Goal: Task Accomplishment & Management: Use online tool/utility

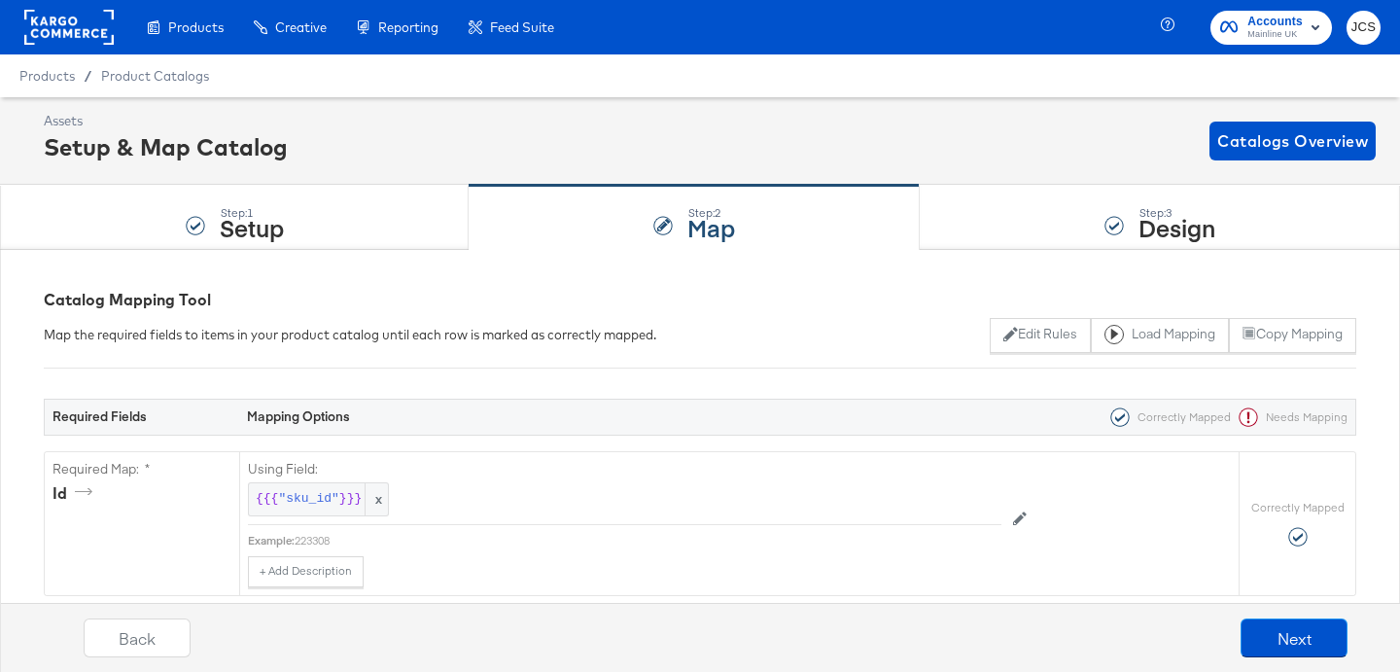
click at [81, 23] on rect at bounding box center [68, 27] width 89 height 35
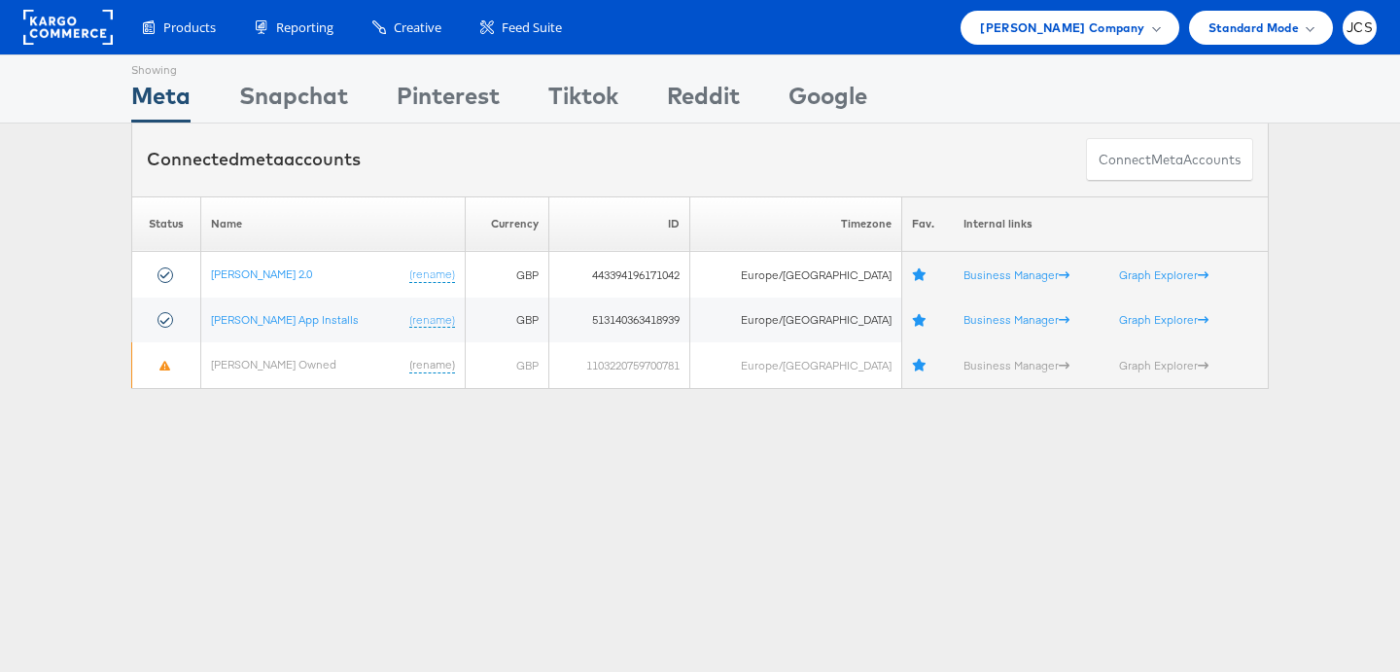
click at [88, 30] on rect at bounding box center [67, 27] width 89 height 35
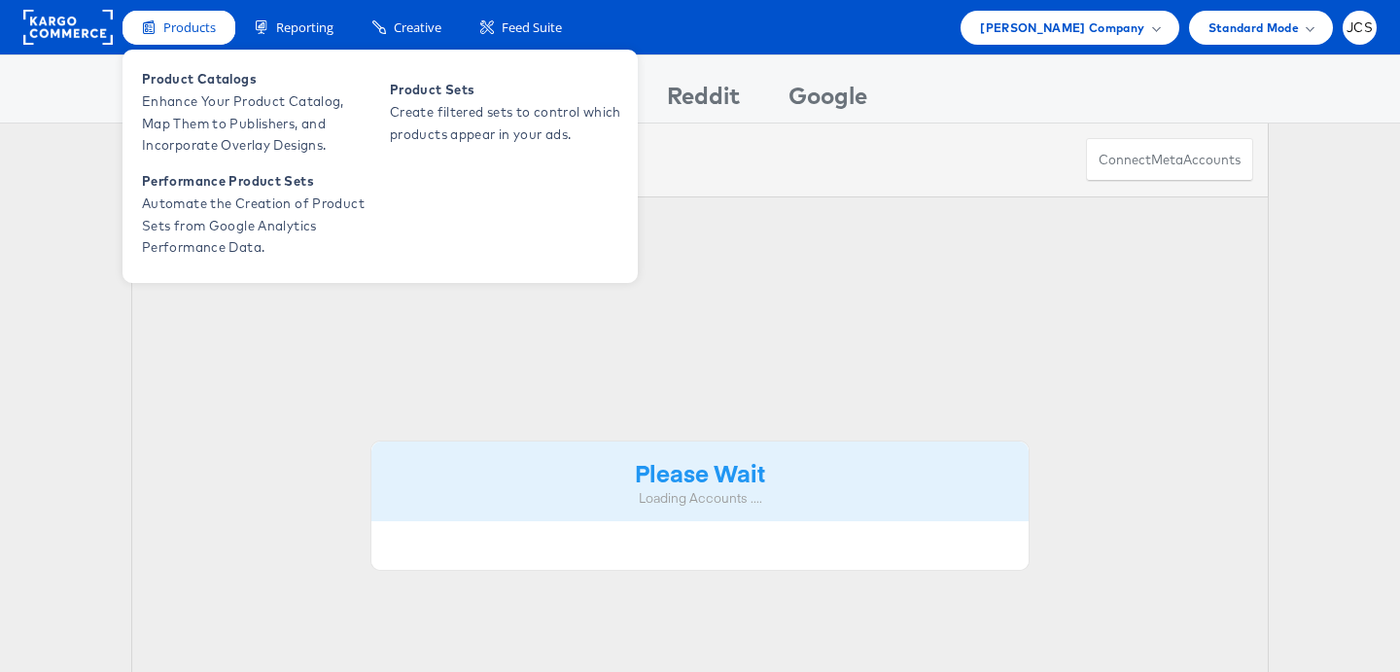
click at [174, 24] on span "Products" at bounding box center [189, 27] width 53 height 18
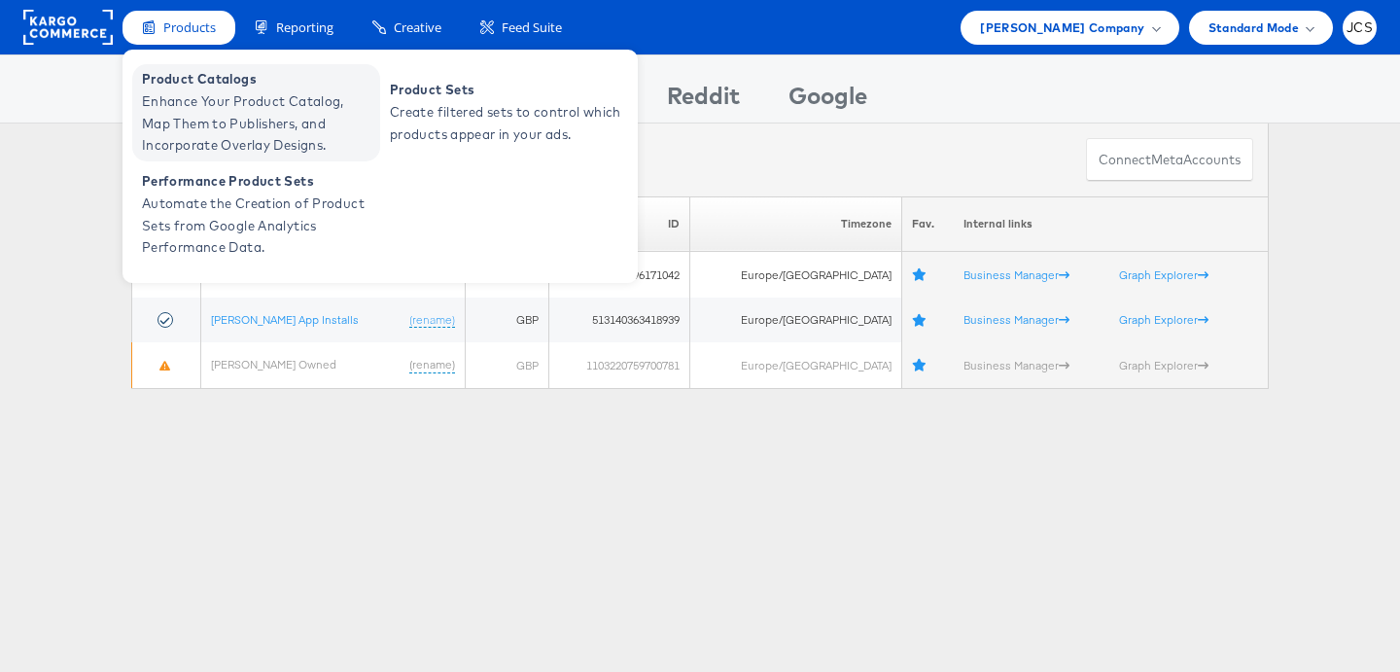
click at [196, 111] on span "Enhance Your Product Catalog, Map Them to Publishers, and Incorporate Overlay D…" at bounding box center [258, 123] width 233 height 66
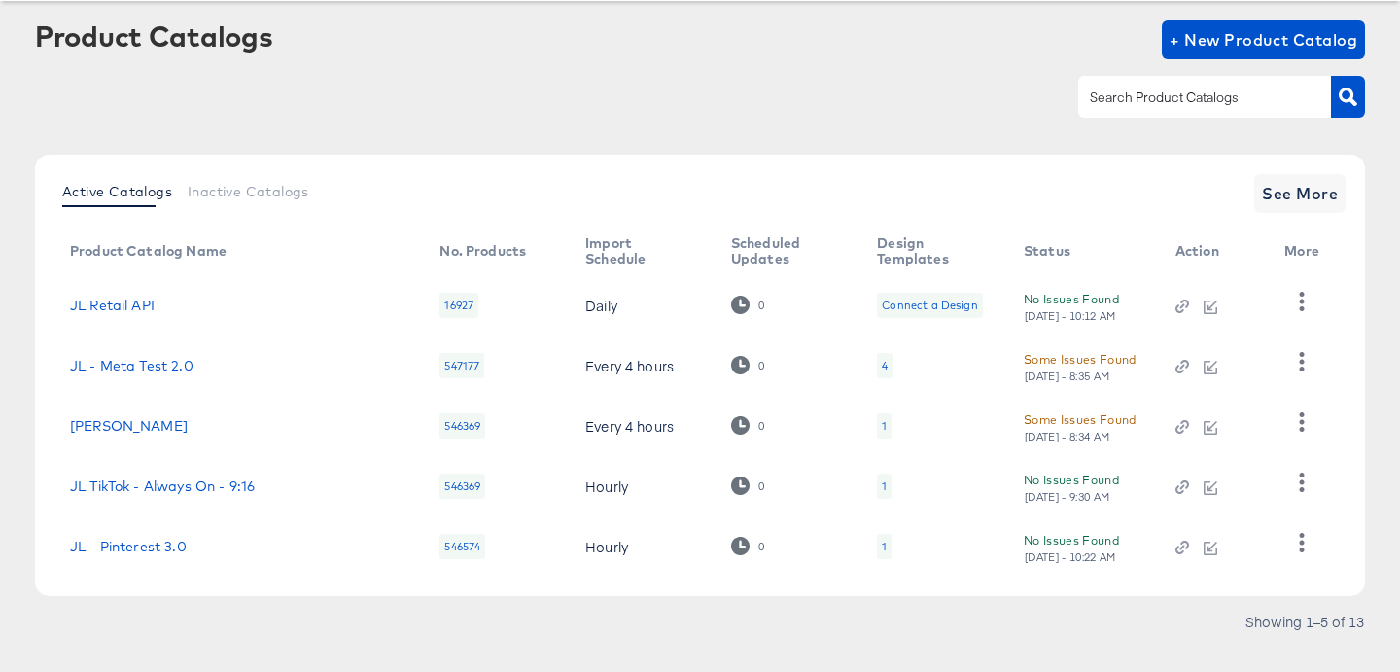
scroll to position [129, 0]
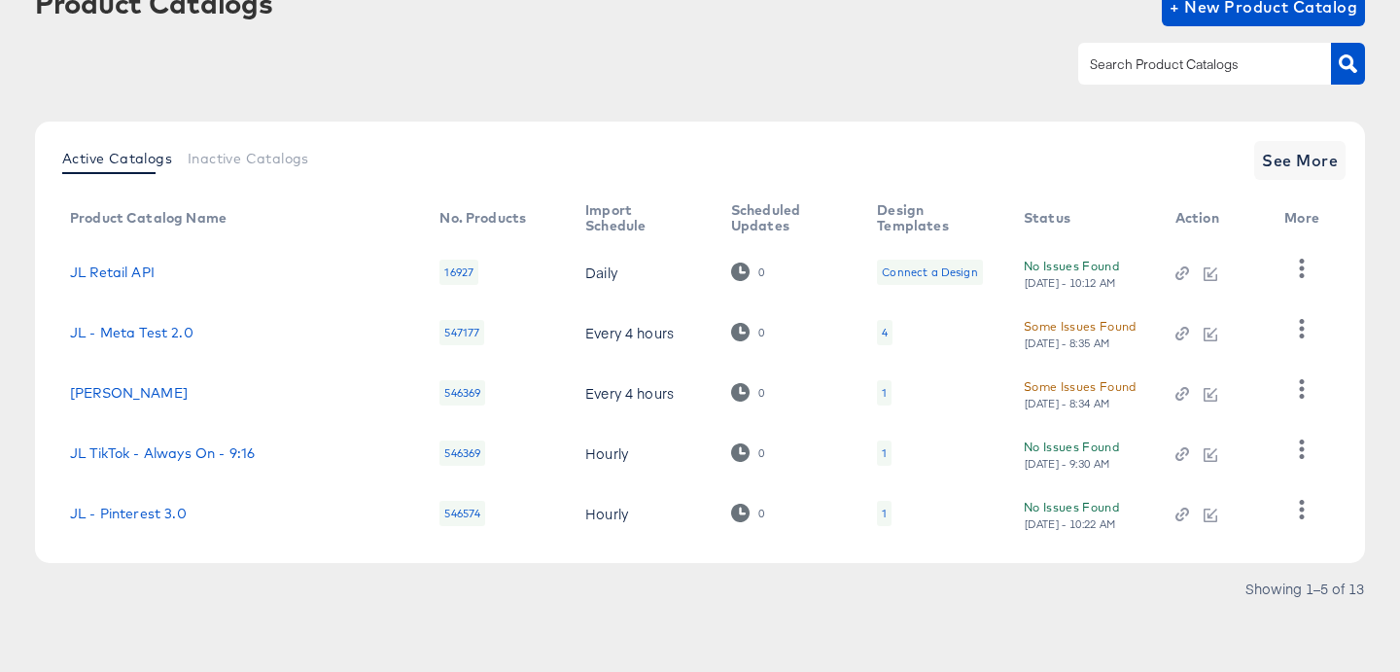
click at [877, 511] on div "1" at bounding box center [884, 513] width 15 height 25
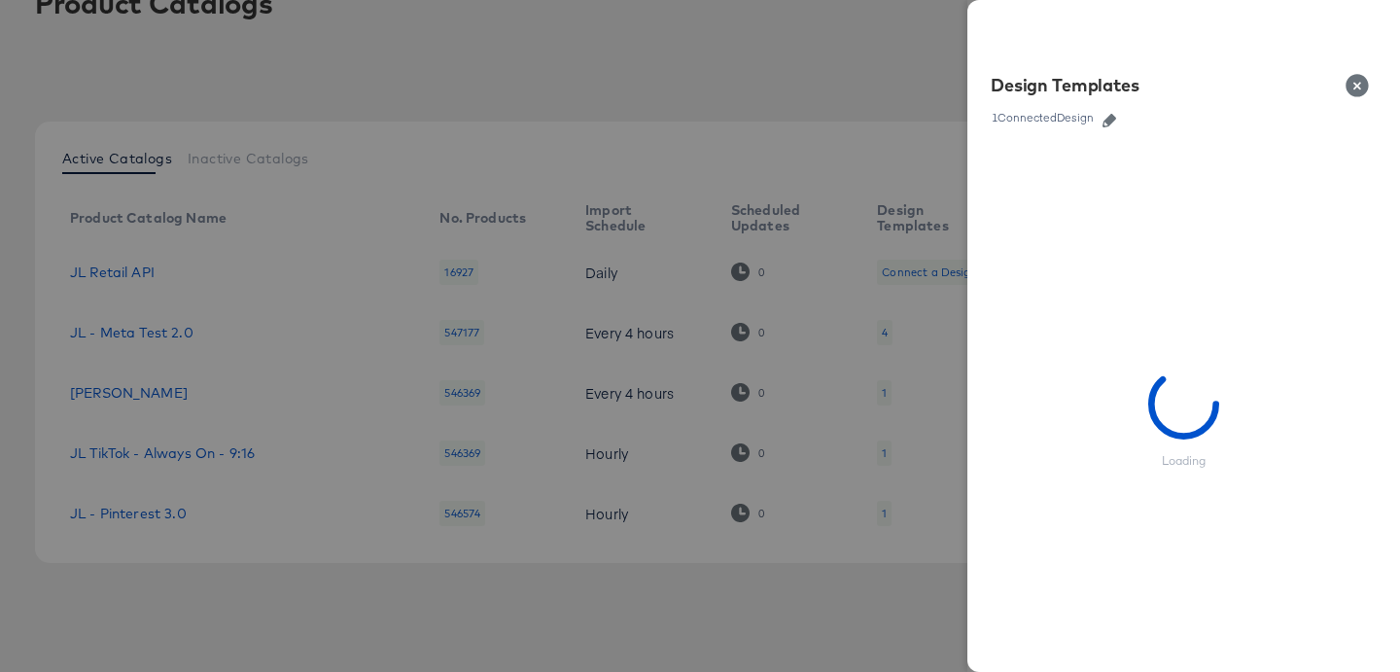
click at [1114, 115] on icon "button" at bounding box center [1110, 121] width 14 height 14
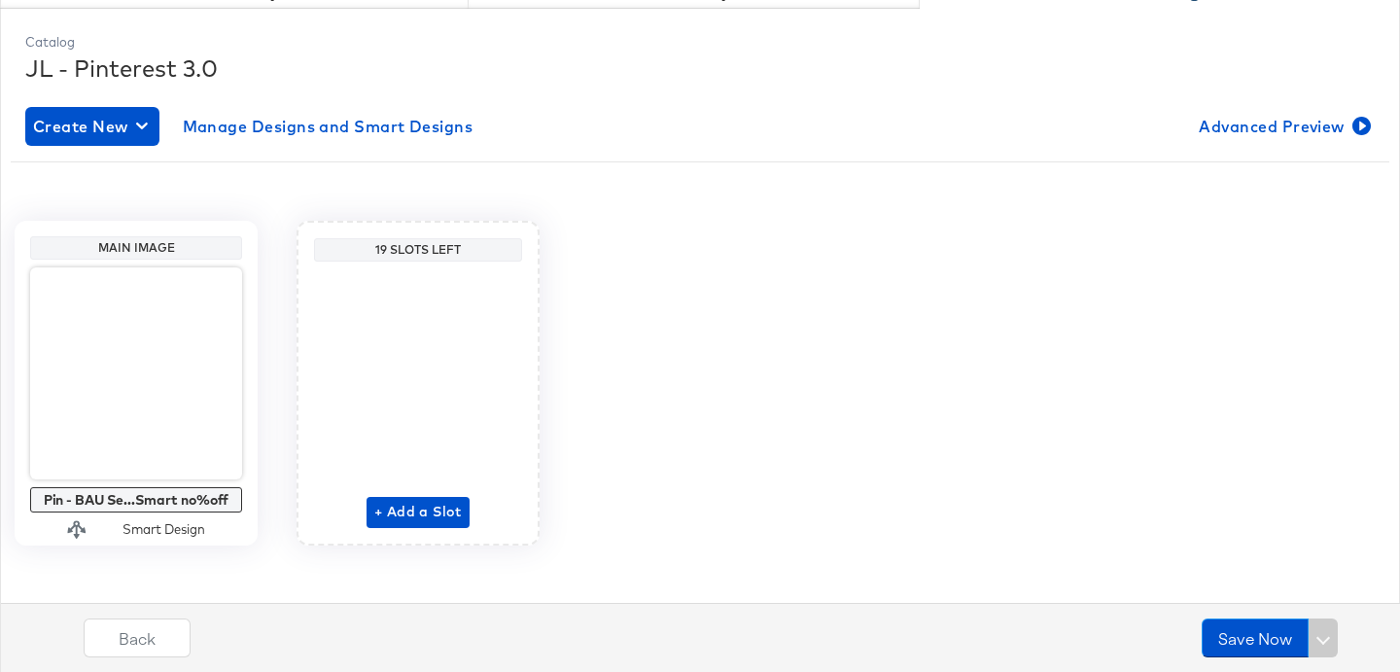
scroll to position [249, 0]
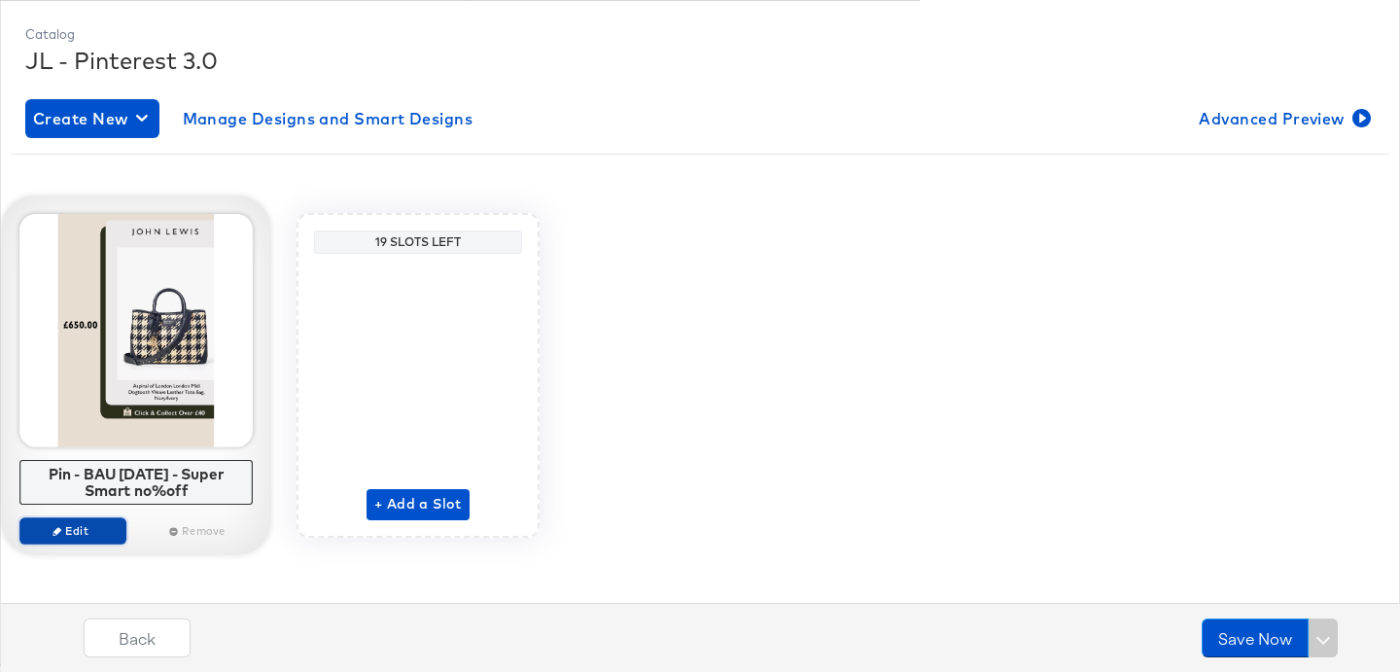
click at [83, 528] on span "Edit" at bounding box center [72, 530] width 89 height 15
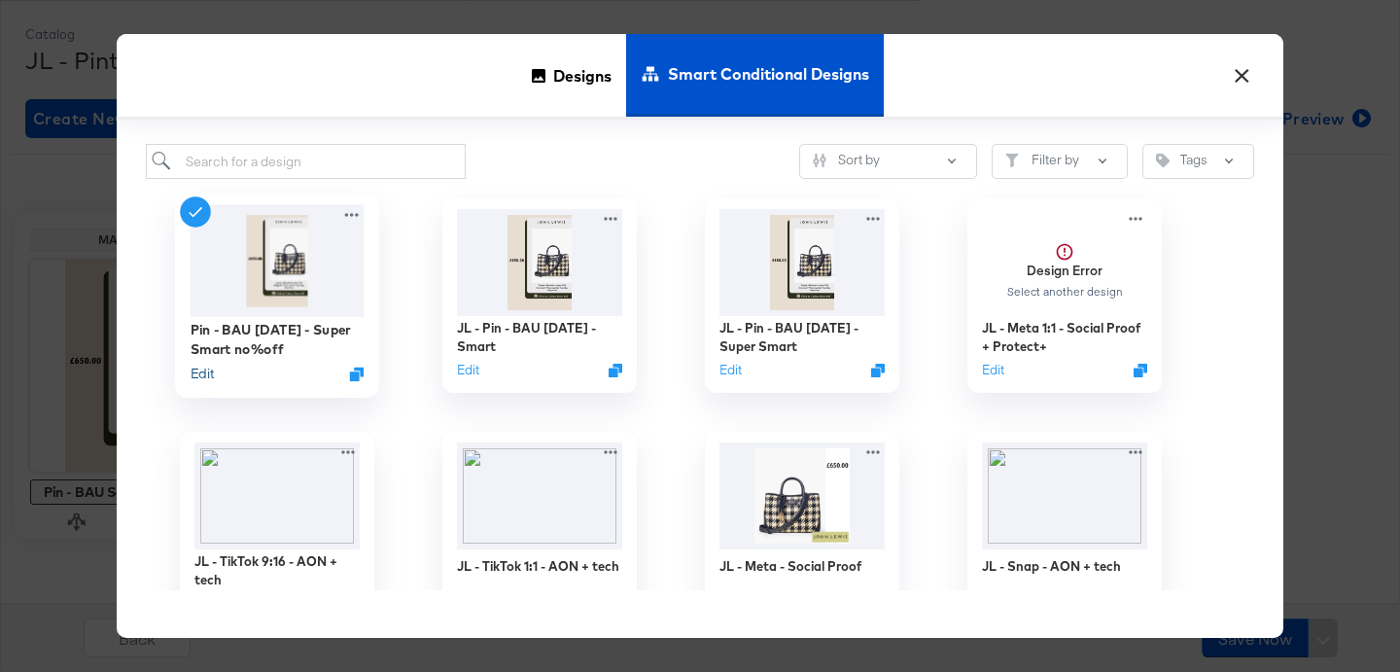
click at [205, 370] on button "Edit" at bounding box center [202, 374] width 23 height 18
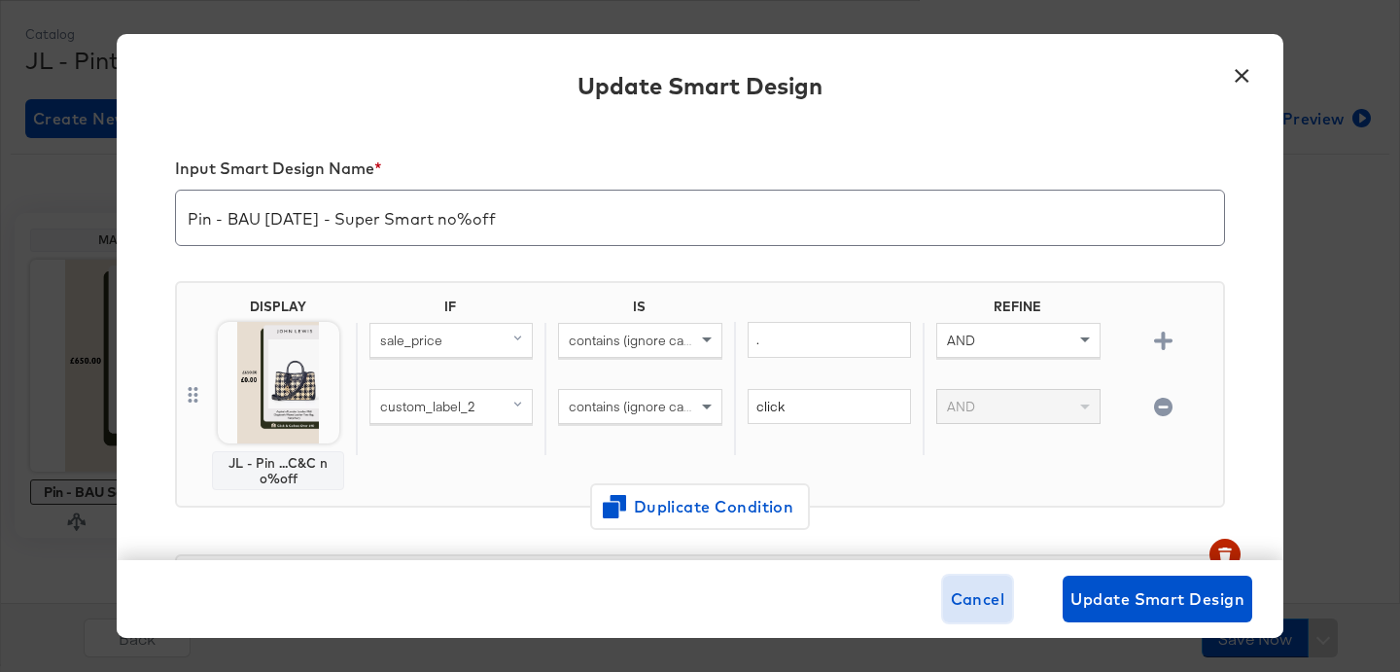
click at [979, 599] on span "Cancel" at bounding box center [978, 598] width 54 height 27
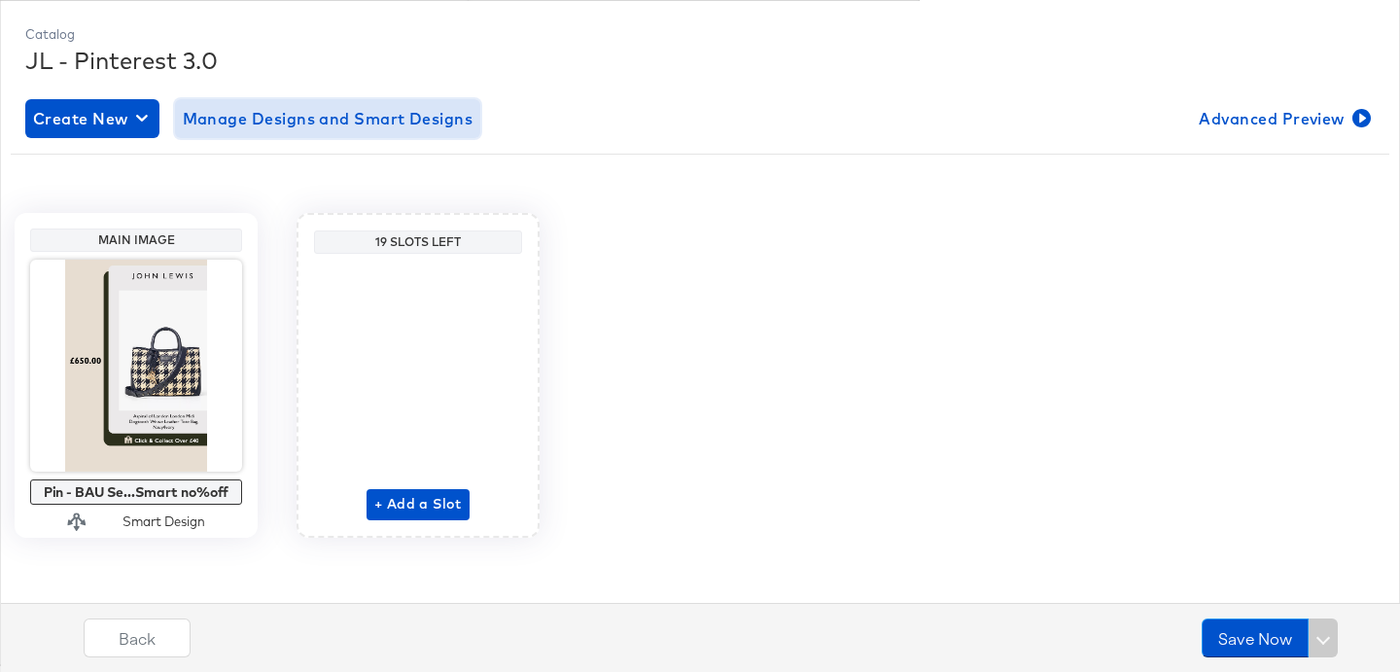
click at [405, 115] on span "Manage Designs and Smart Designs" at bounding box center [328, 118] width 291 height 27
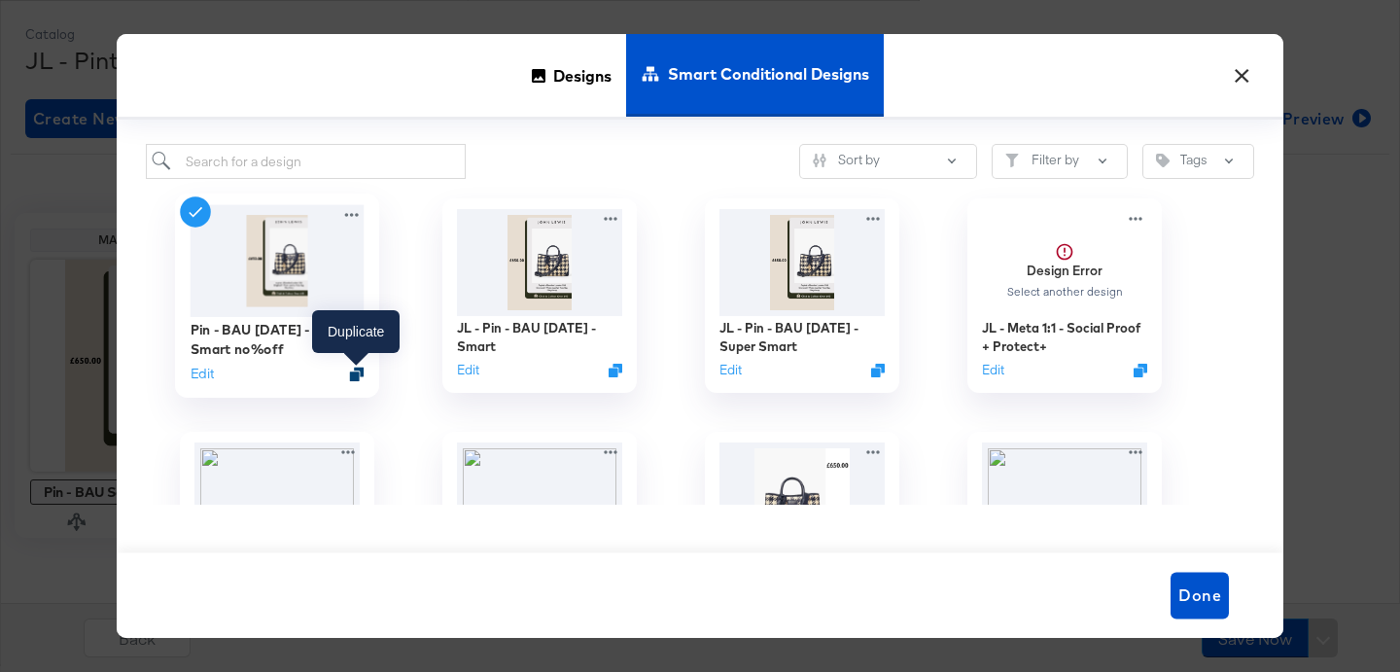
click at [355, 370] on icon "Duplicate" at bounding box center [357, 374] width 15 height 15
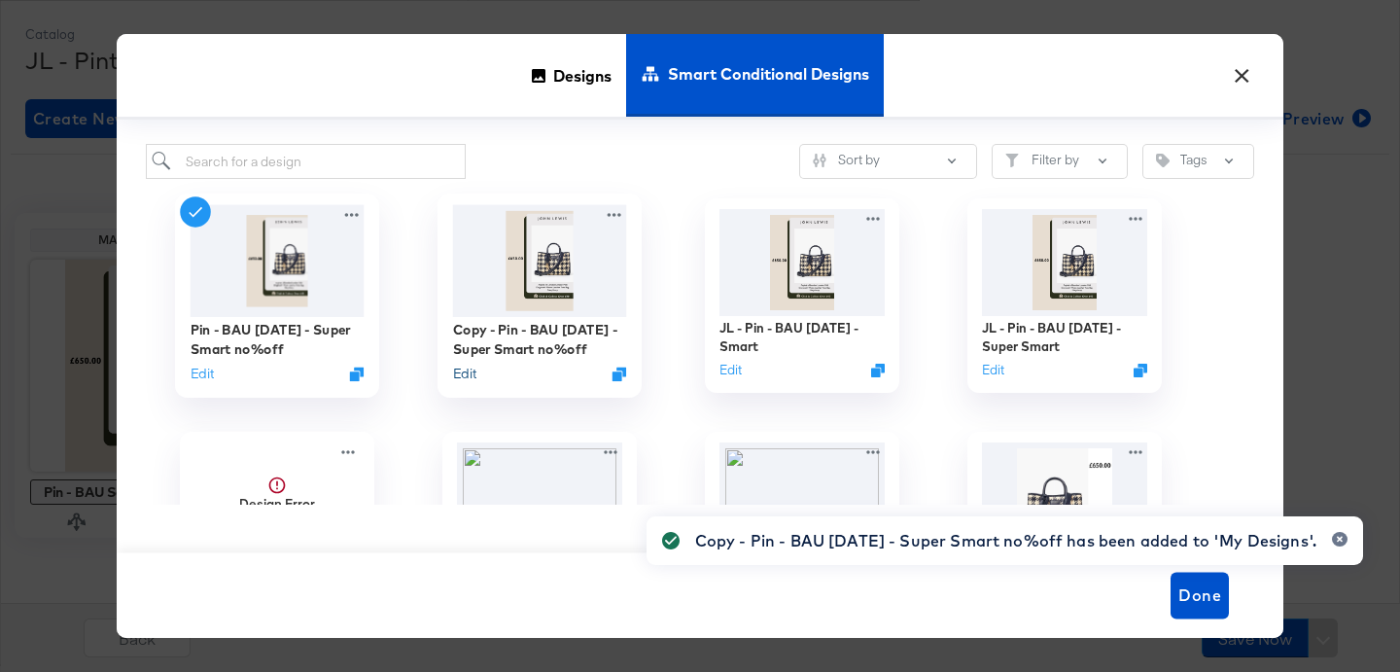
click at [471, 376] on button "Edit" at bounding box center [464, 374] width 23 height 18
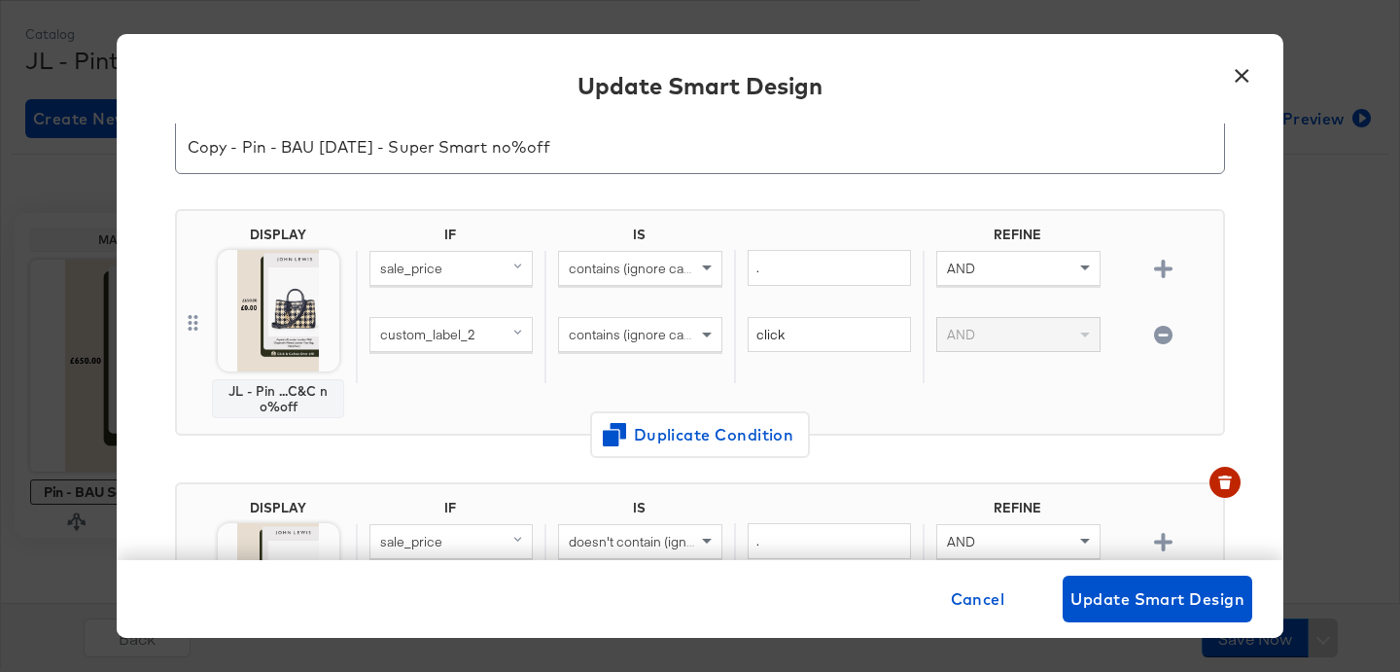
scroll to position [29, 0]
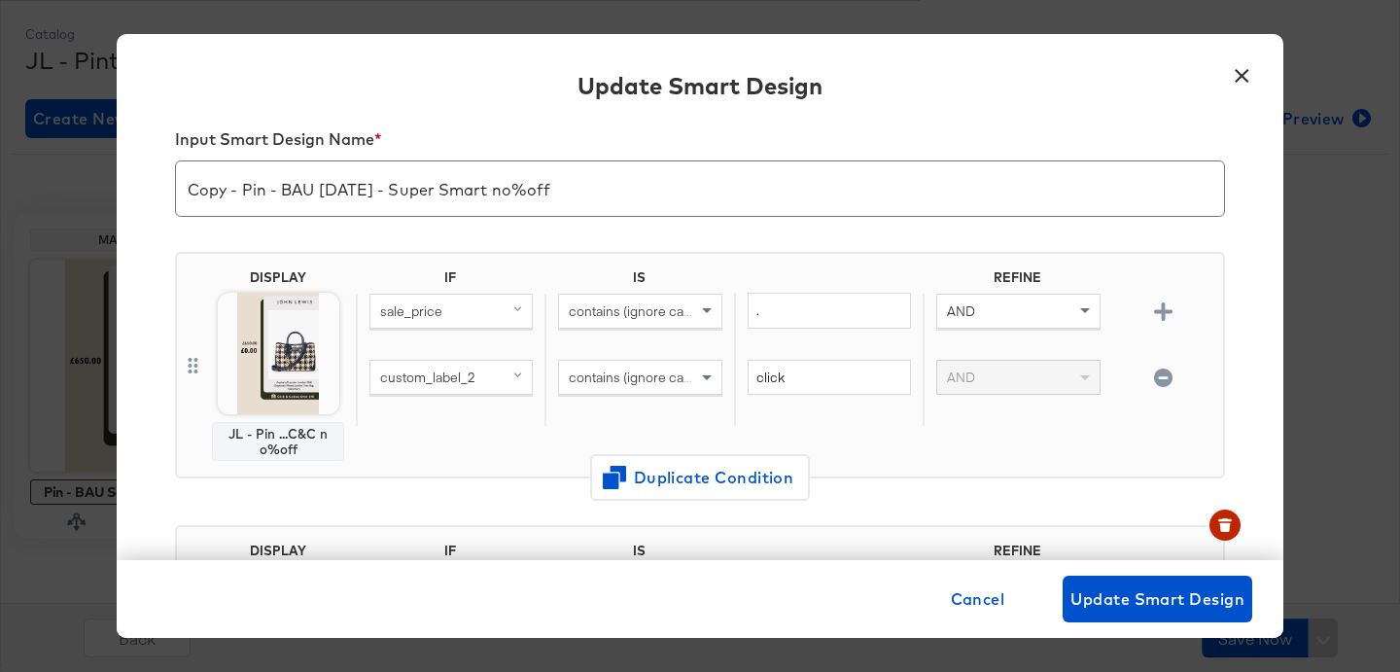
click at [301, 339] on body "Products Creative Reporting Feed Suite Accounts John Lewis JCS Products / Produ…" at bounding box center [700, 215] width 1400 height 928
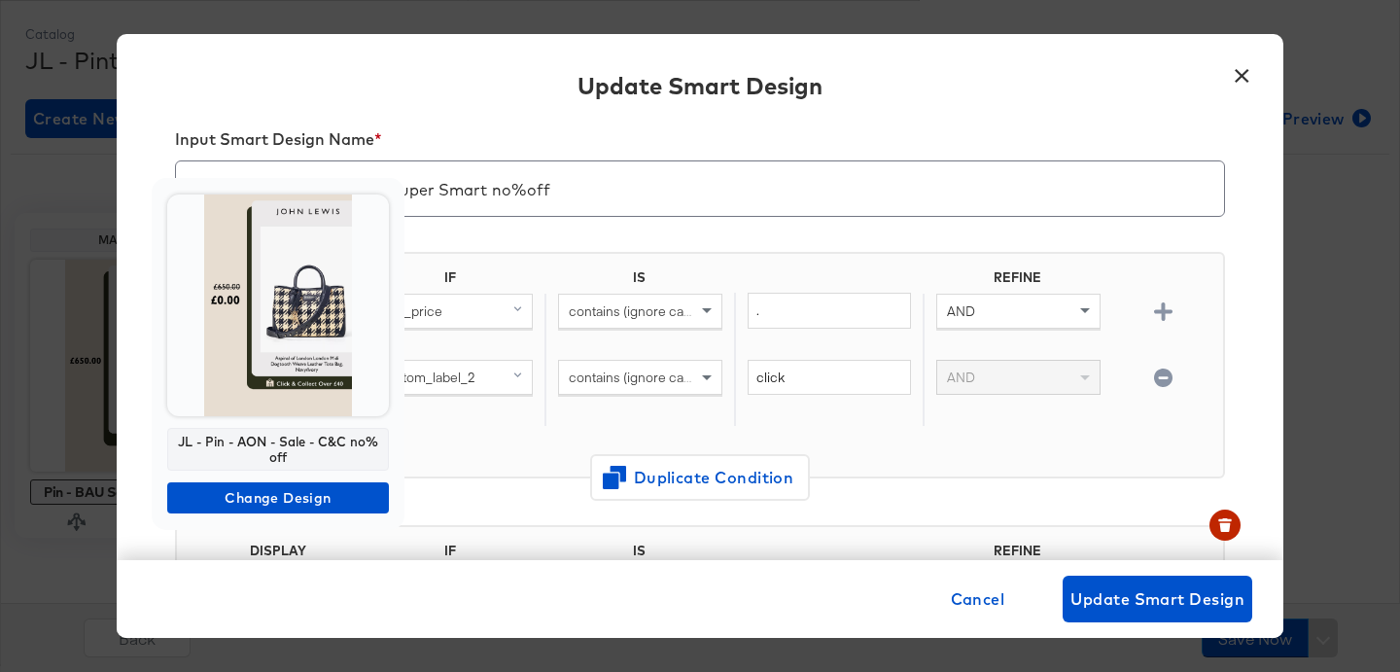
click at [301, 339] on img at bounding box center [278, 305] width 222 height 222
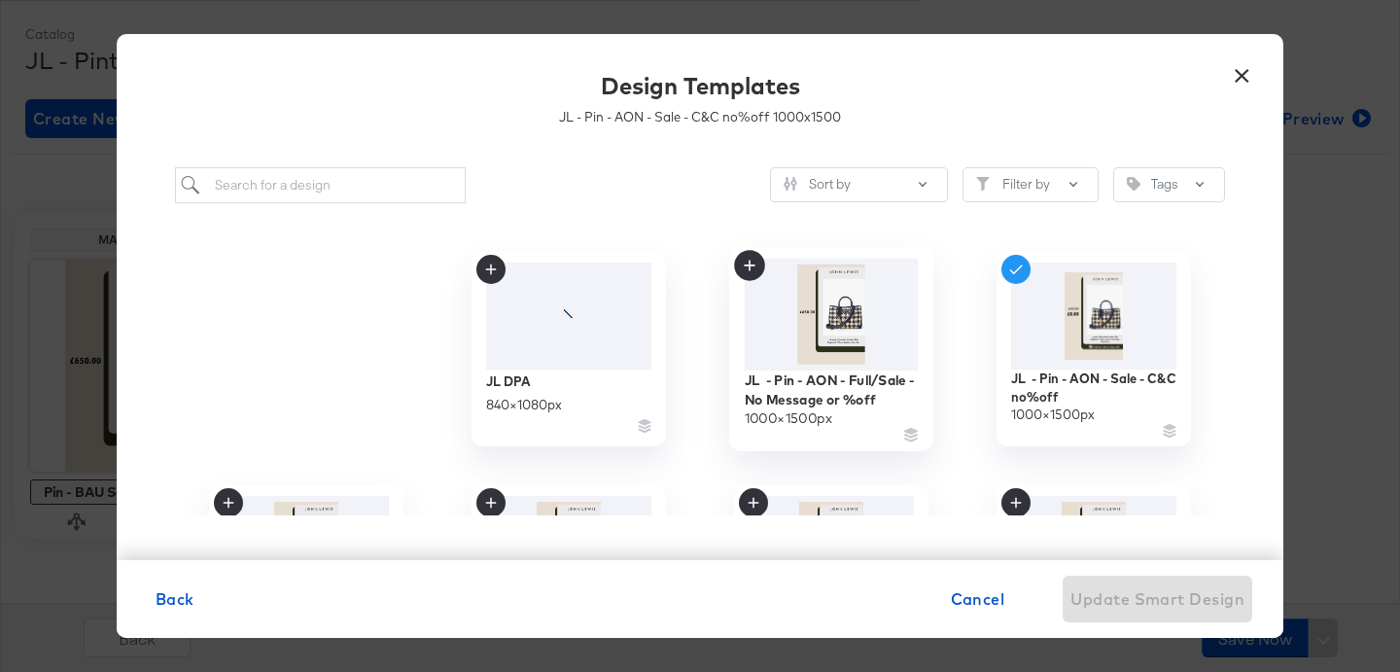
click at [794, 332] on img at bounding box center [832, 315] width 174 height 112
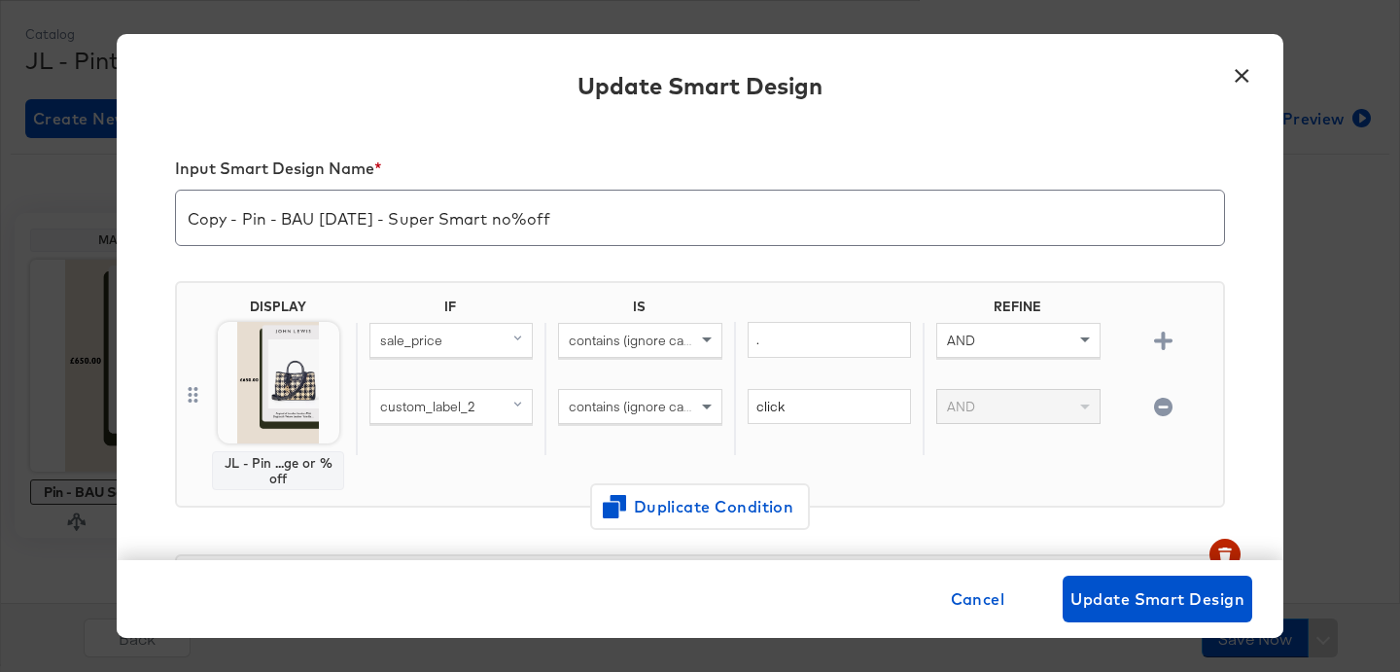
scroll to position [29, 0]
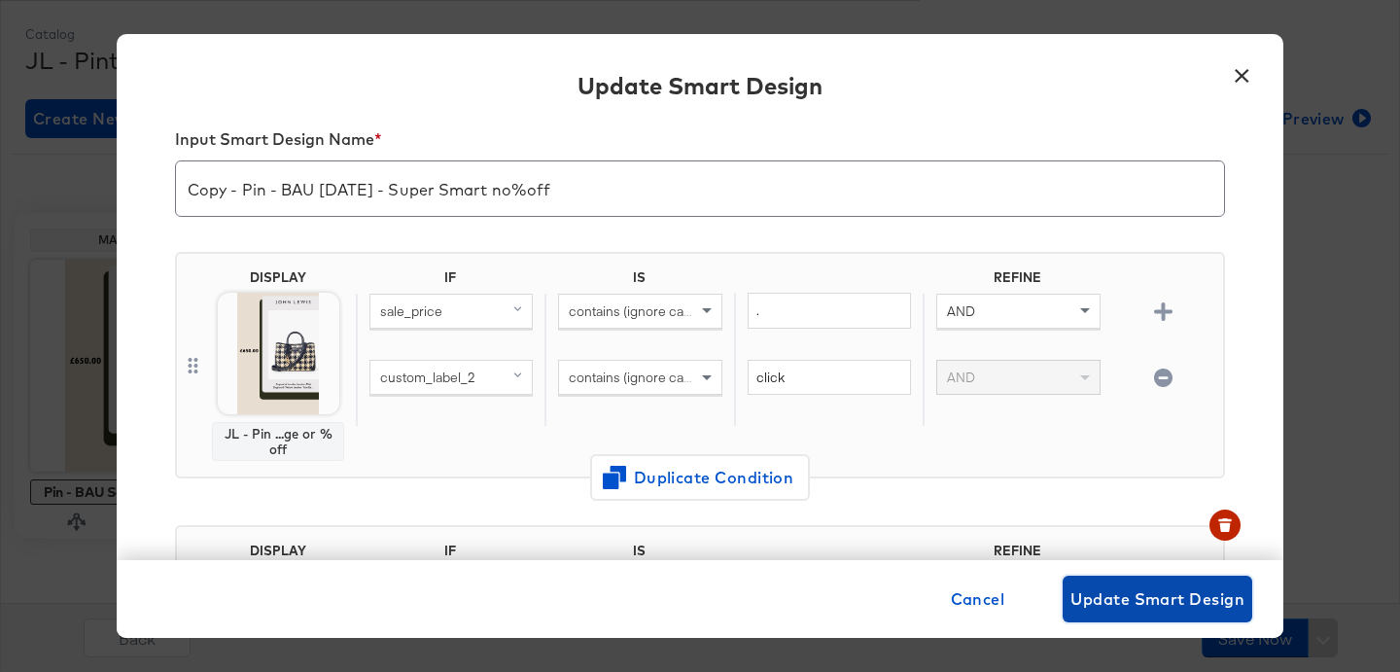
click at [1132, 603] on span "Update Smart Design" at bounding box center [1158, 598] width 174 height 27
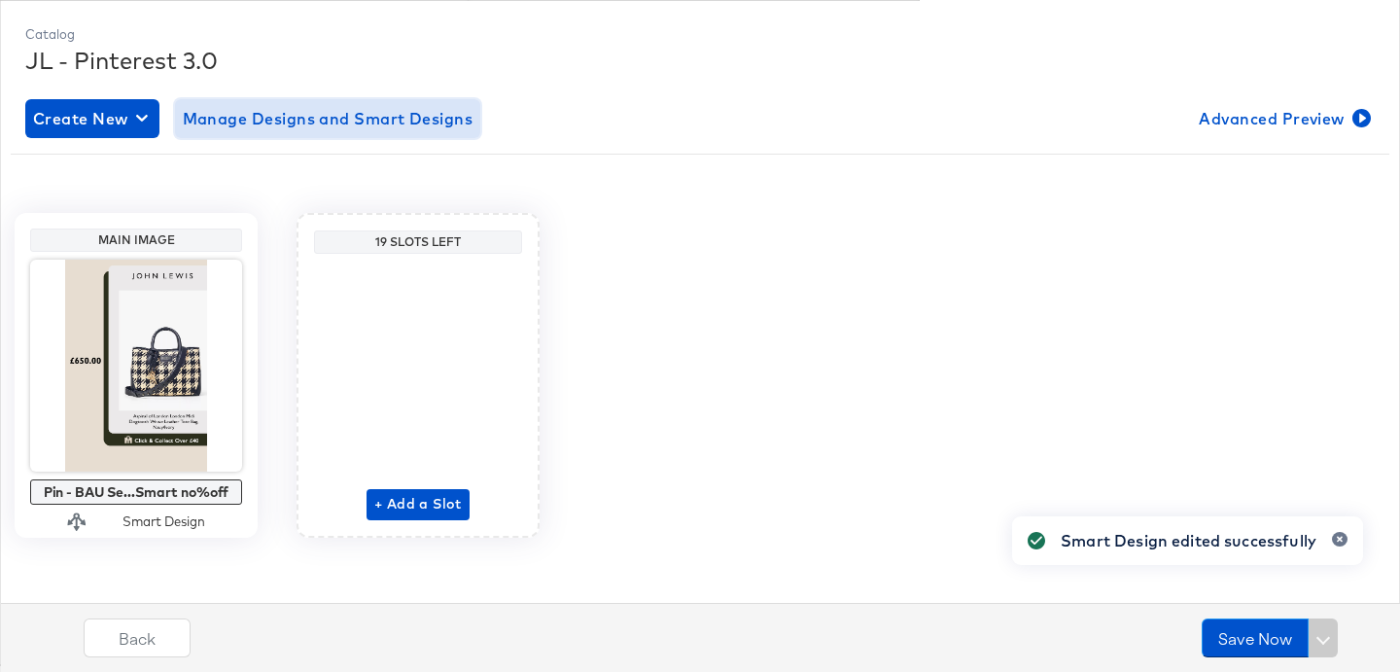
click at [364, 127] on span "Manage Designs and Smart Designs" at bounding box center [328, 118] width 291 height 27
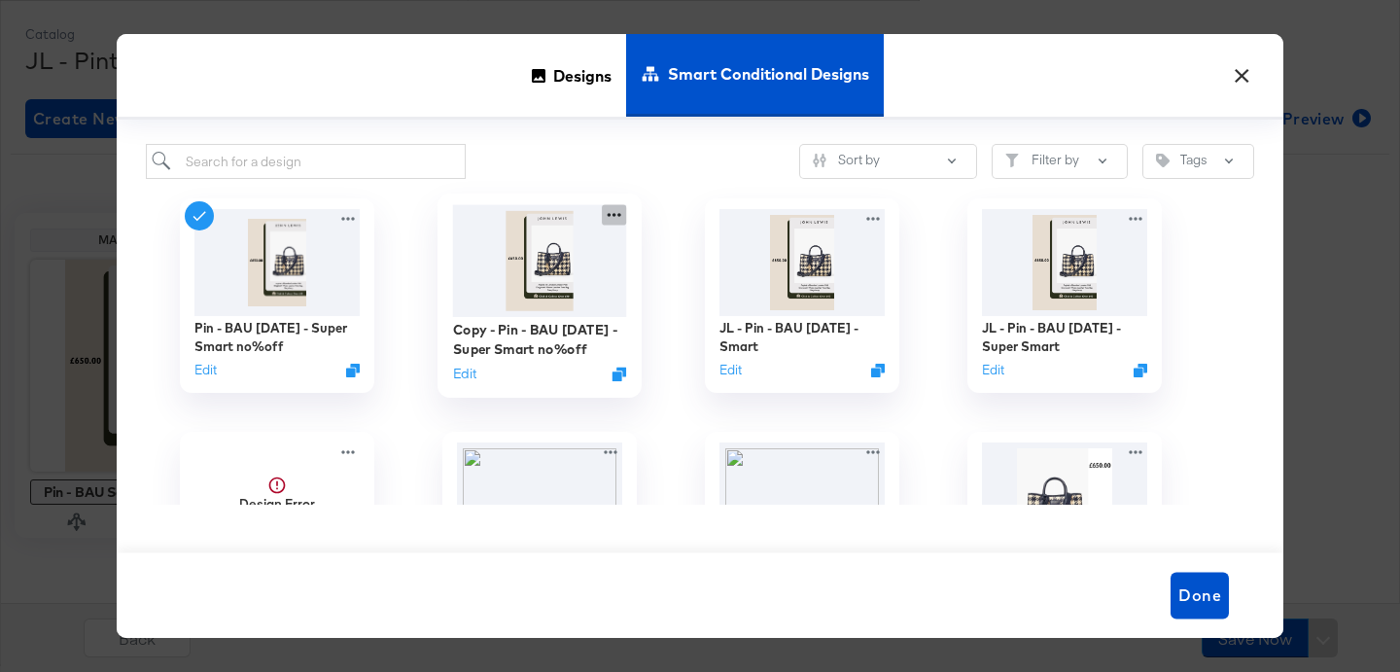
click at [614, 217] on icon at bounding box center [614, 215] width 24 height 20
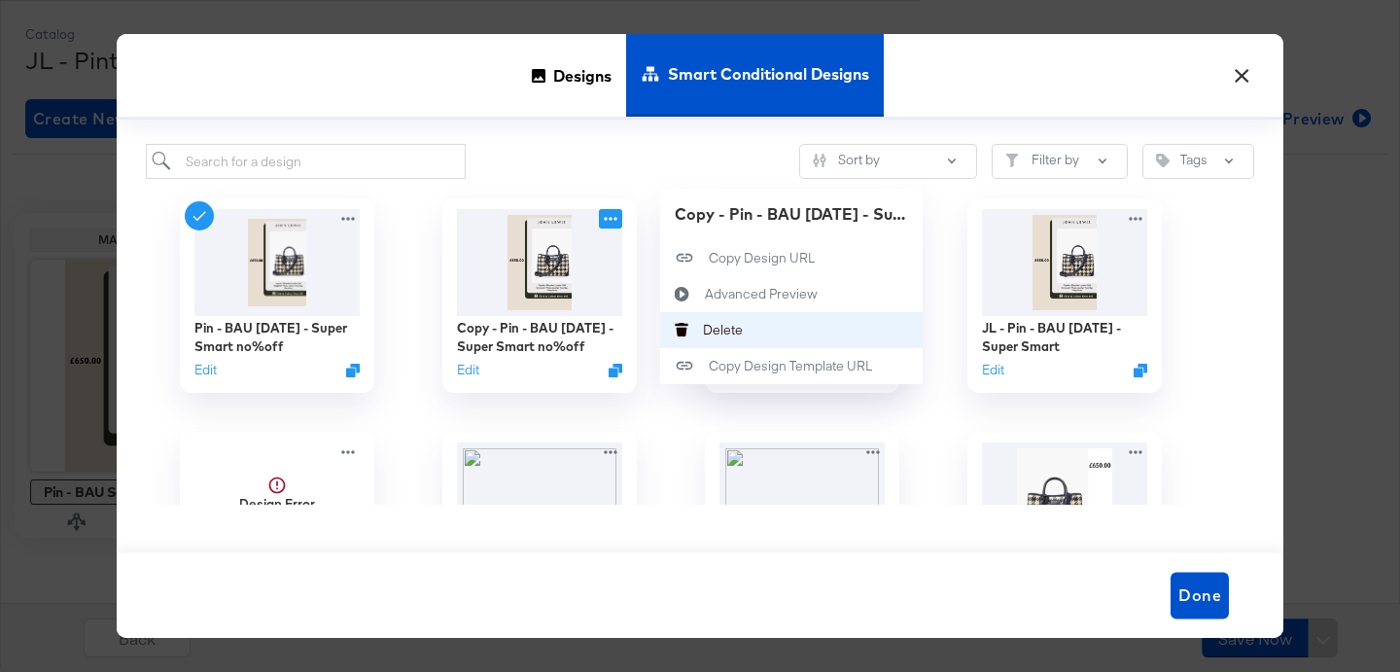
click at [703, 330] on div "Delete Delete" at bounding box center [703, 330] width 0 height 0
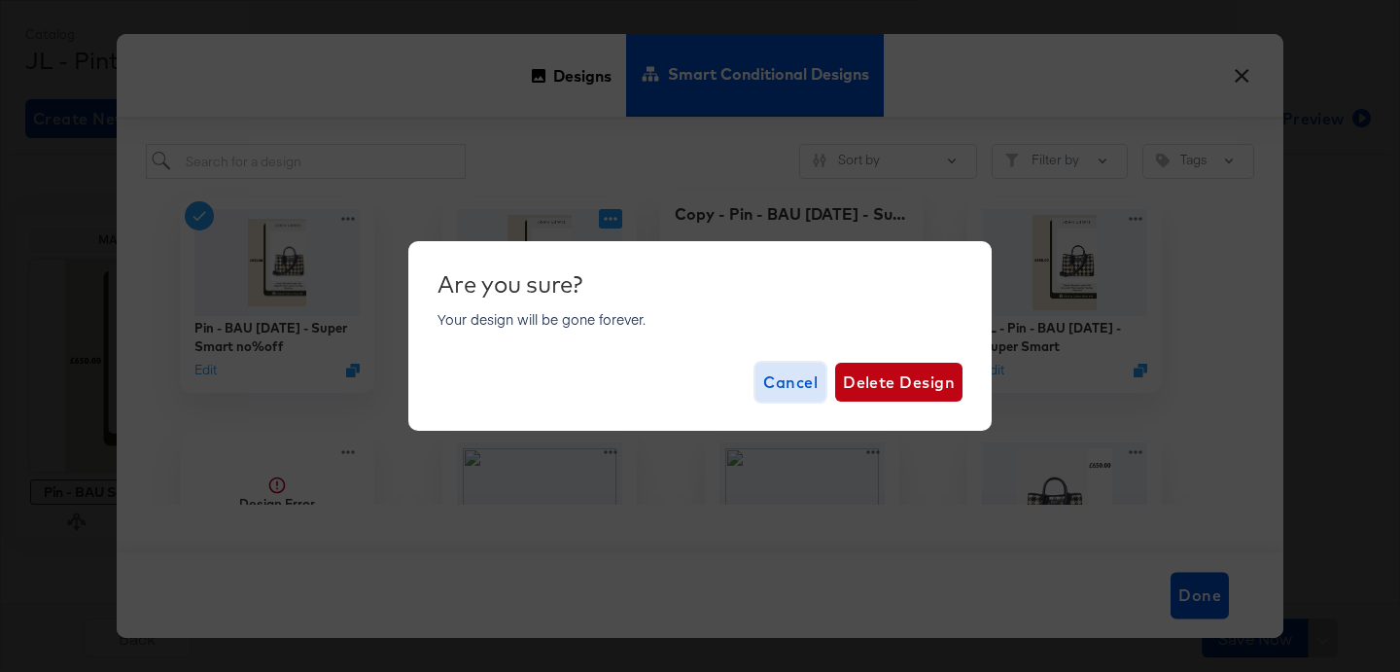
click at [801, 378] on span "Cancel" at bounding box center [790, 382] width 54 height 27
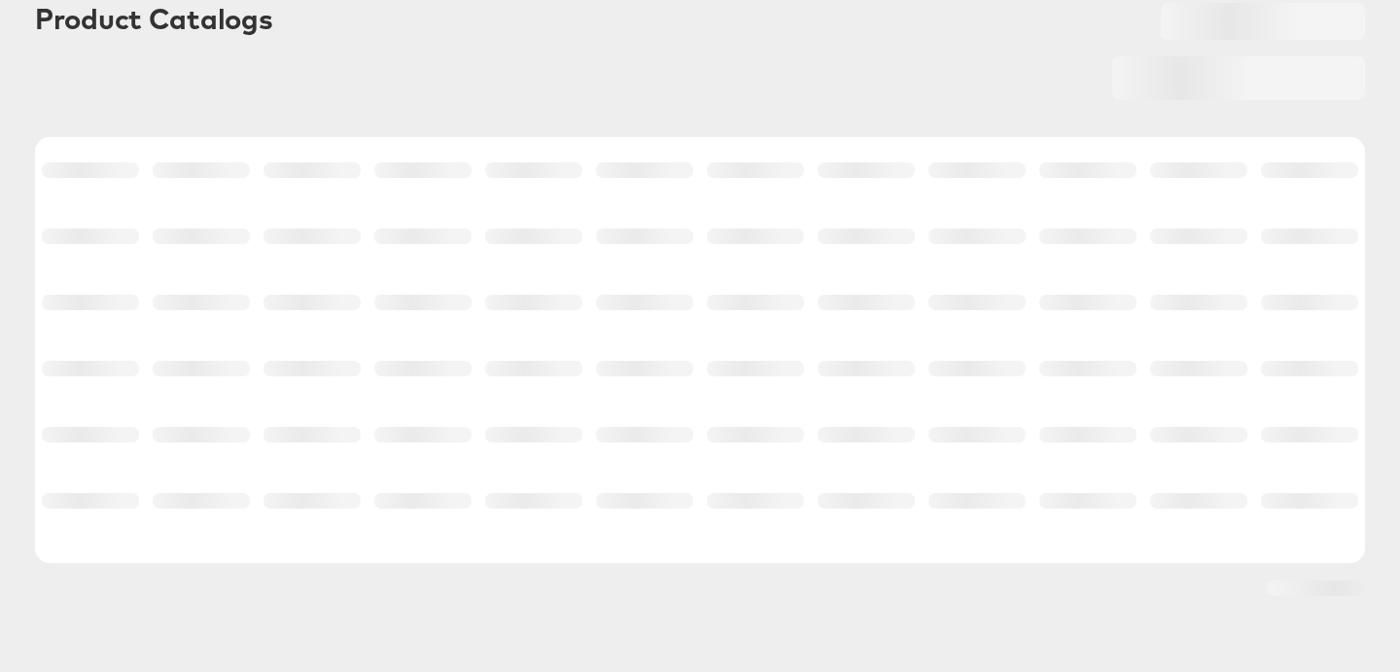
scroll to position [114, 0]
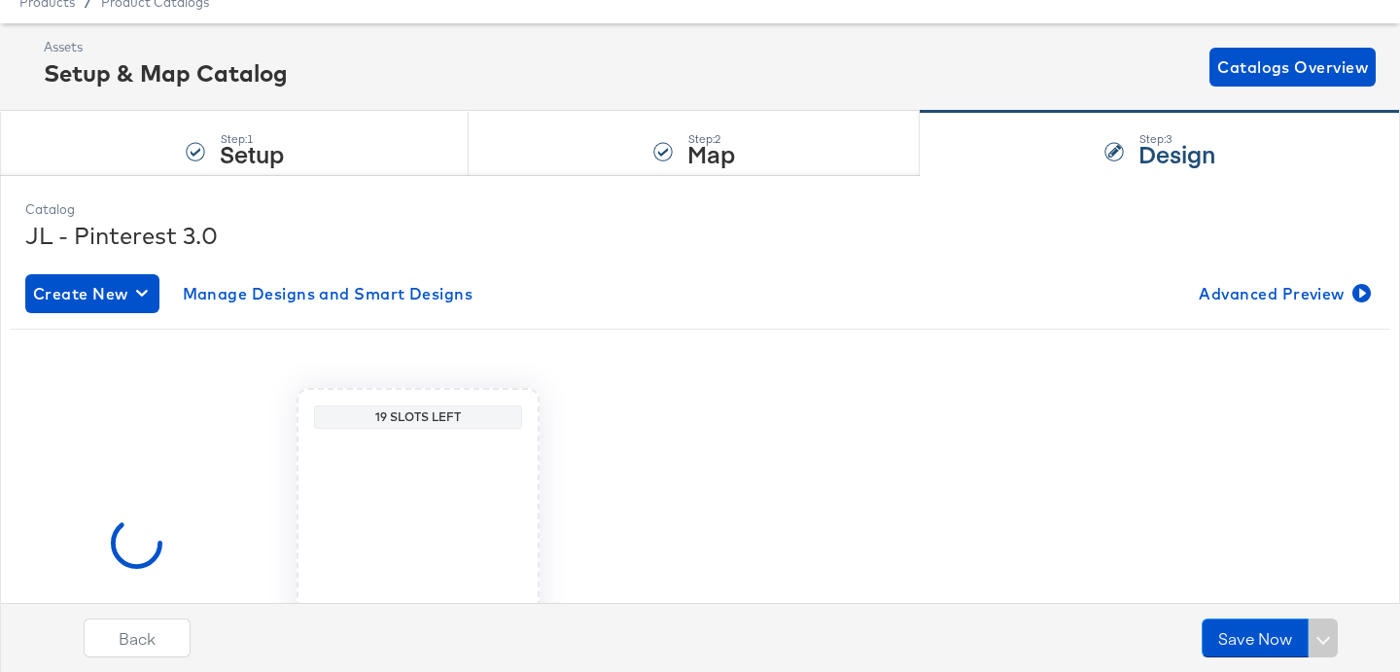
scroll to position [245, 0]
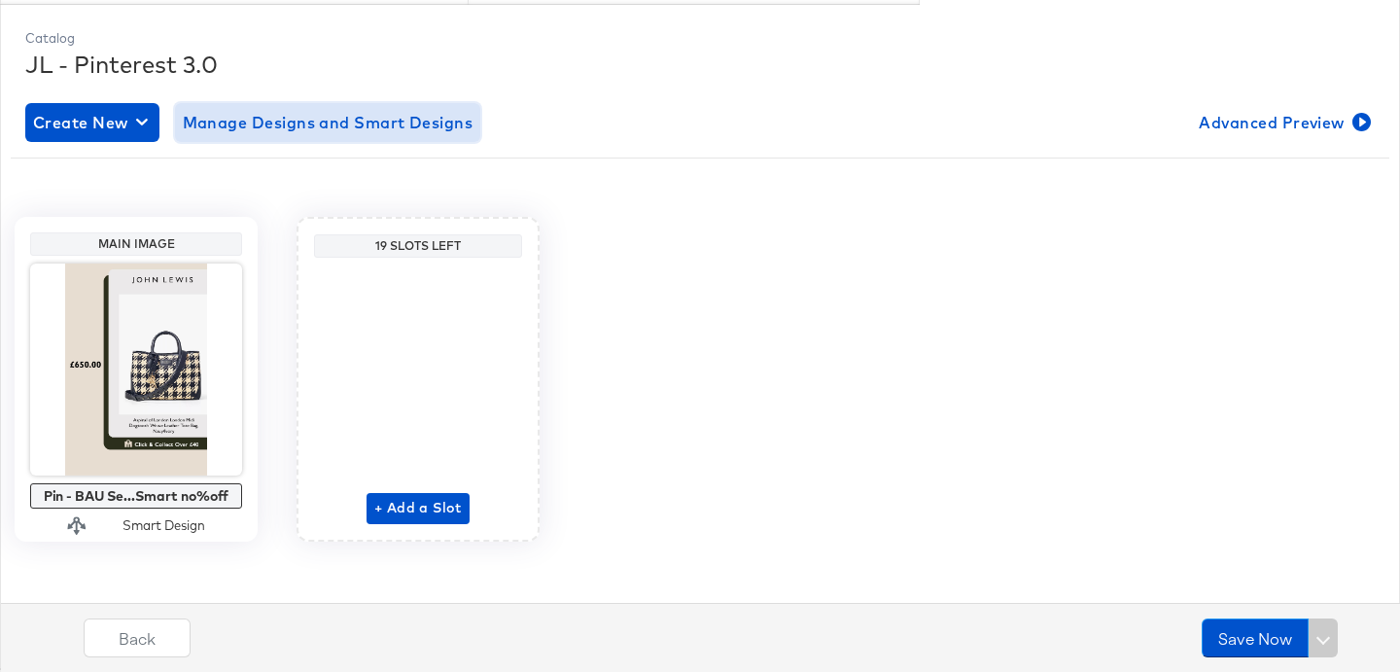
click at [439, 118] on span "Manage Designs and Smart Designs" at bounding box center [328, 122] width 291 height 27
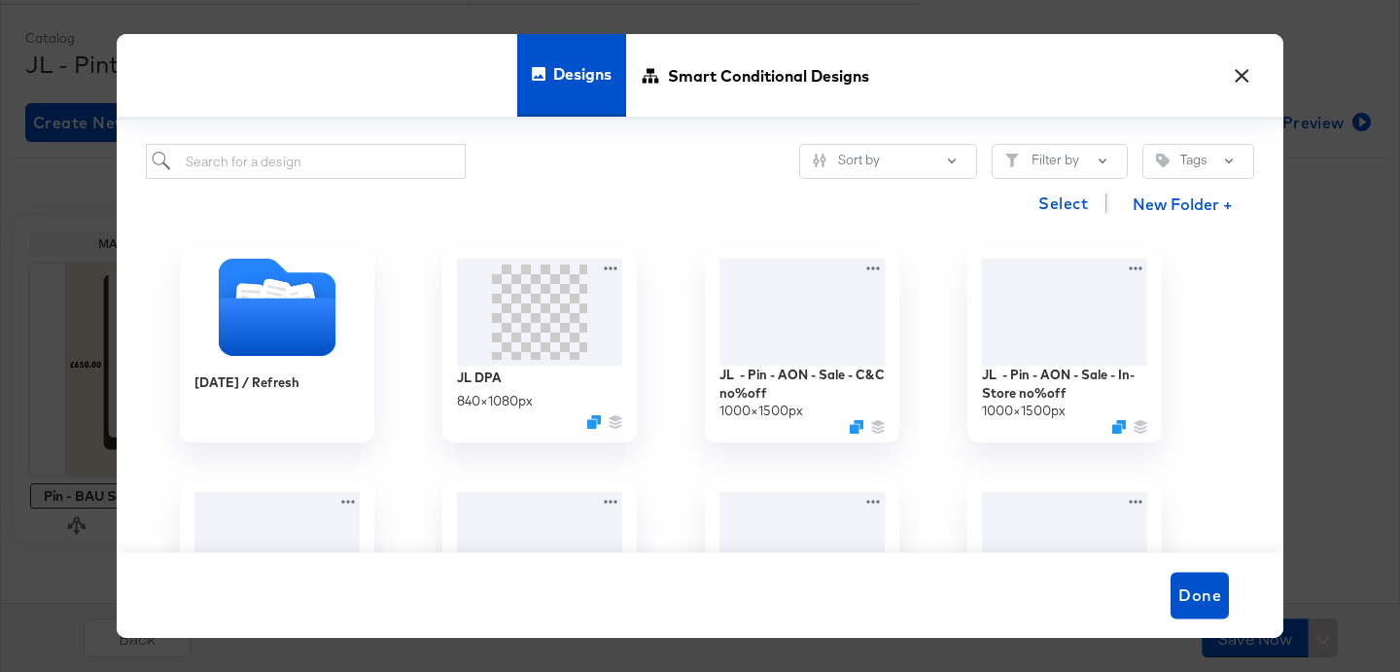
click at [1245, 79] on button "×" at bounding box center [1241, 70] width 35 height 35
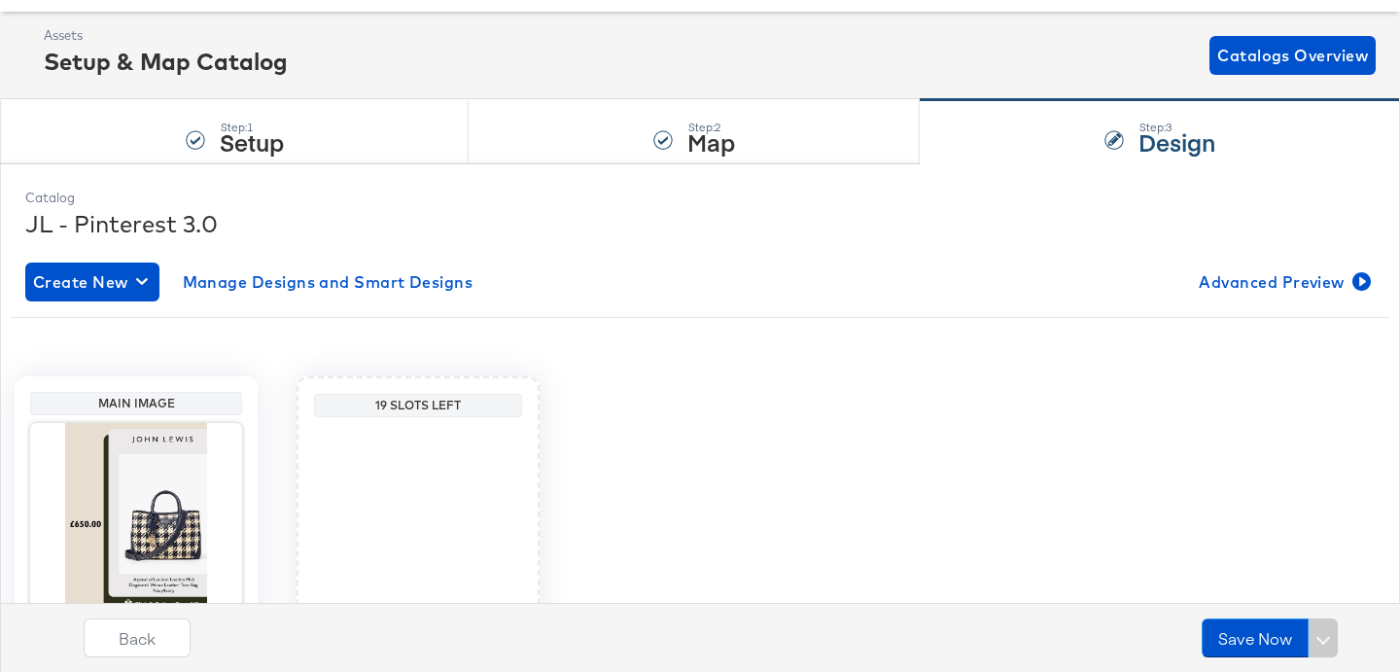
scroll to position [216, 0]
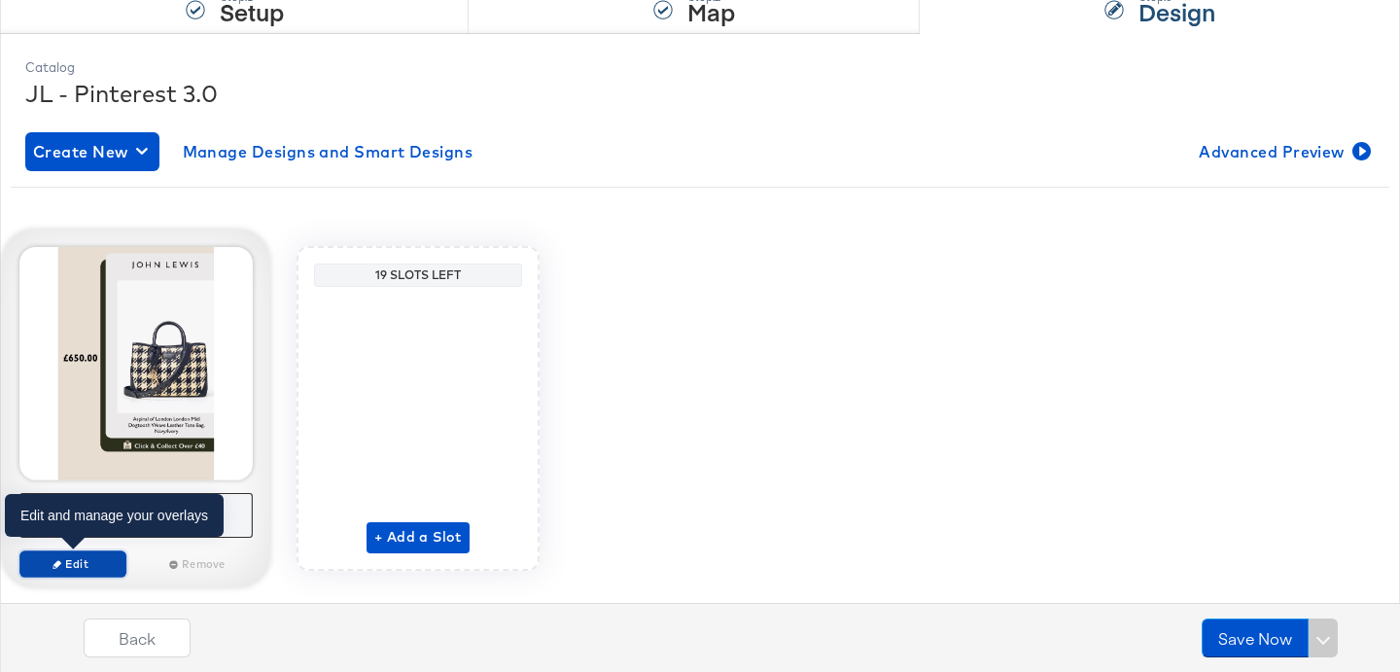
click at [106, 560] on span "Edit" at bounding box center [72, 563] width 89 height 15
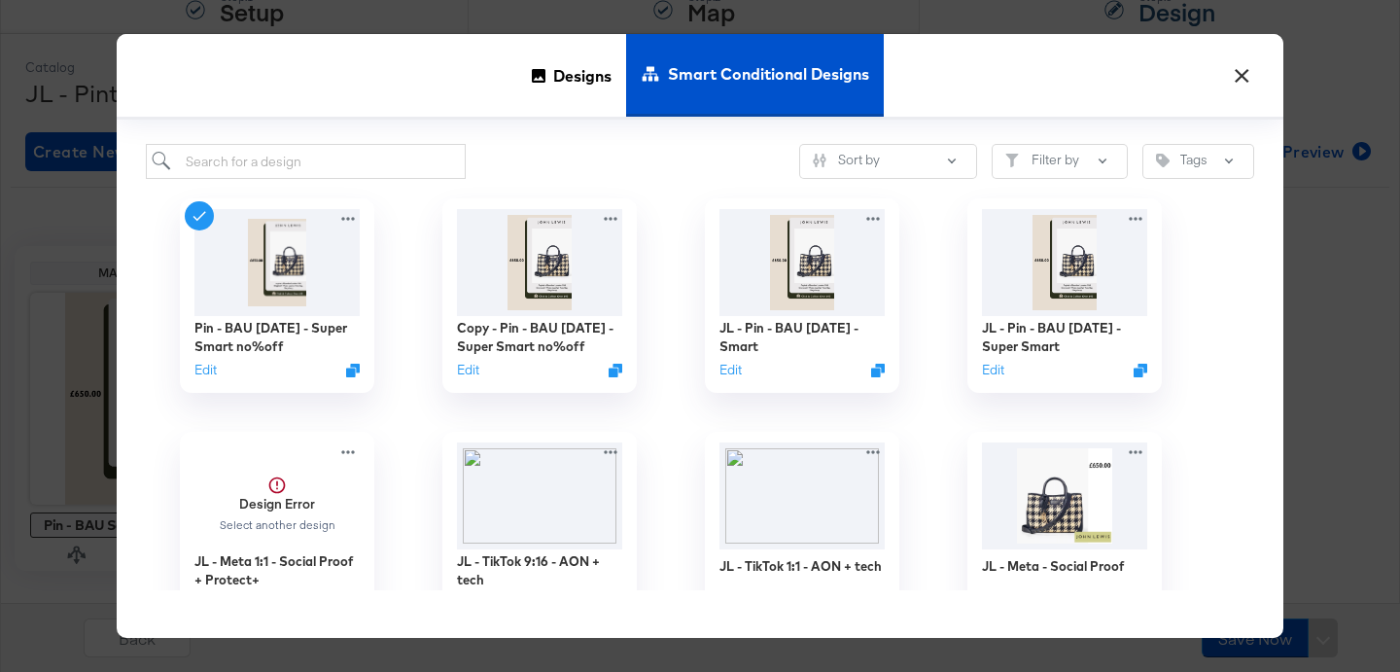
click at [1235, 75] on button "×" at bounding box center [1241, 70] width 35 height 35
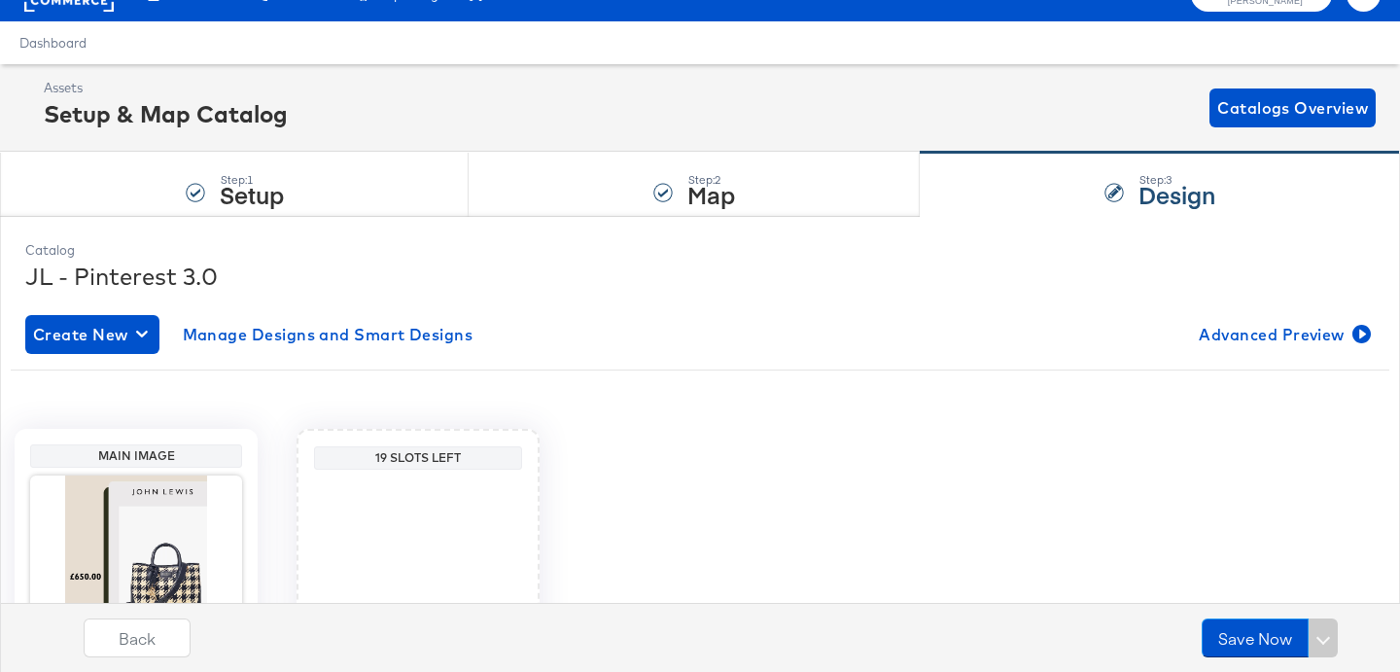
scroll to position [0, 0]
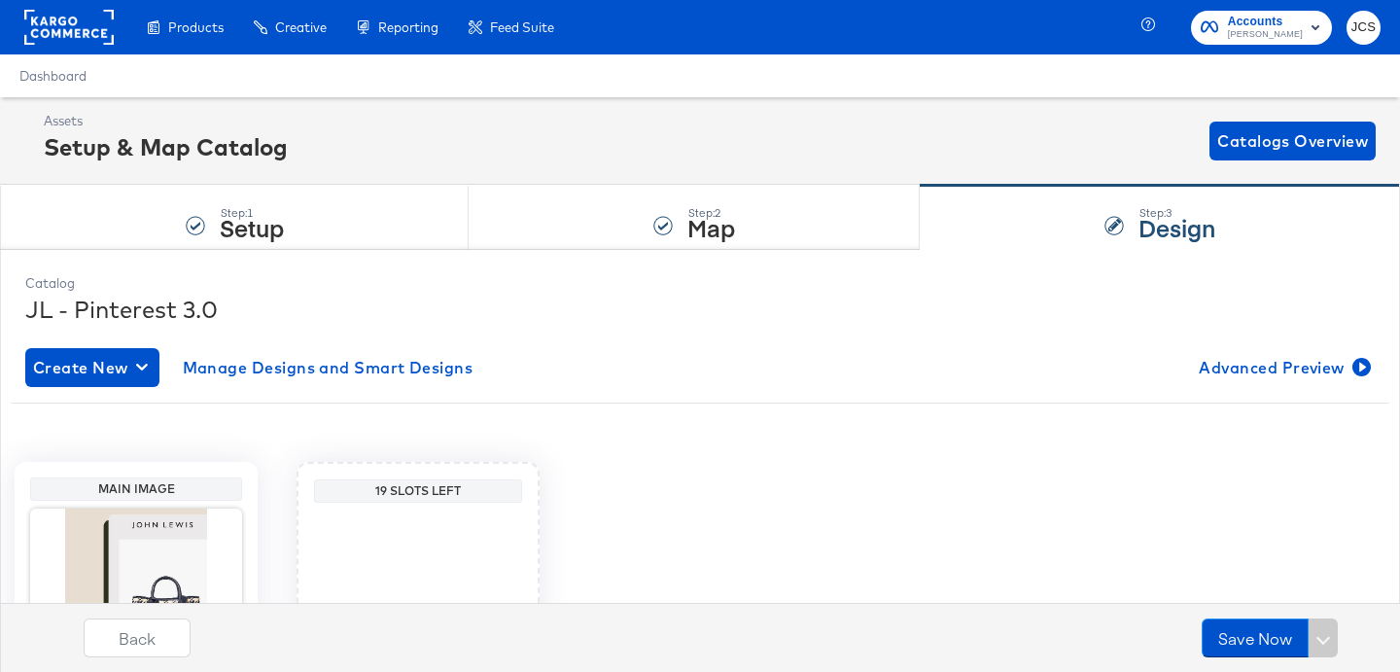
click at [57, 33] on rect at bounding box center [68, 27] width 89 height 35
